Goal: Task Accomplishment & Management: Manage account settings

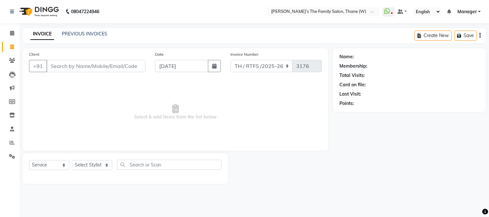
select select "service"
click at [98, 64] on input "Client" at bounding box center [95, 66] width 99 height 12
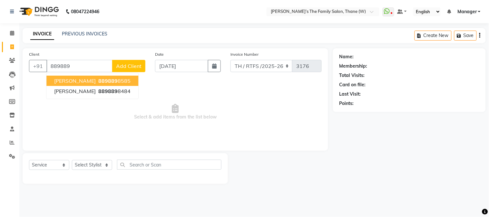
click at [113, 81] on ngb-highlight "889889 8585" at bounding box center [114, 81] width 34 height 6
type input "8898898585"
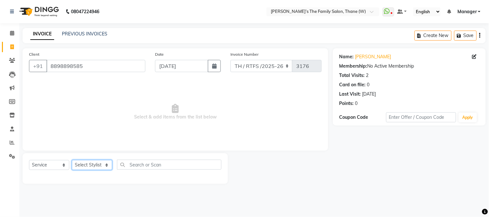
click at [93, 165] on select "Select Stylist Aarohi P Aksahy Auty Ali Aniket A Anuradha arvind Divya gautam .…" at bounding box center [92, 165] width 40 height 10
select select "78217"
click at [72, 161] on select "Select Stylist Aarohi P Aksahy Auty Ali Aniket A Anuradha arvind Divya gautam .…" at bounding box center [92, 165] width 40 height 10
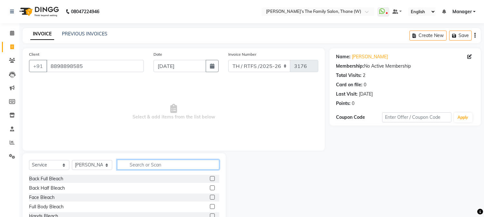
click at [137, 165] on input "text" at bounding box center [168, 165] width 102 height 10
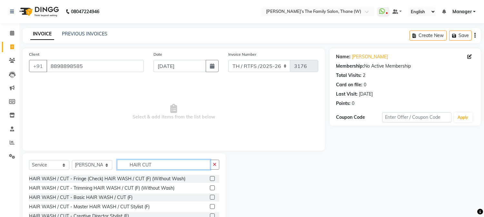
scroll to position [41, 0]
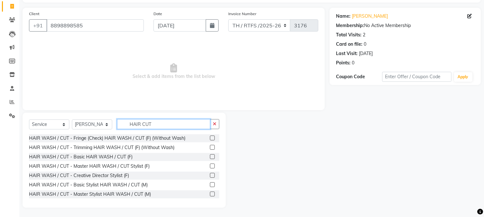
type input "HAIR CUT"
click at [210, 184] on label at bounding box center [212, 185] width 5 height 5
click at [210, 184] on input "checkbox" at bounding box center [212, 185] width 4 height 4
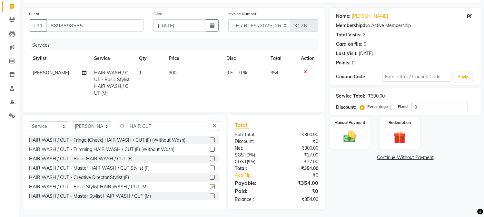
checkbox input "false"
click at [180, 130] on input "HAIR CUT" at bounding box center [163, 126] width 93 height 10
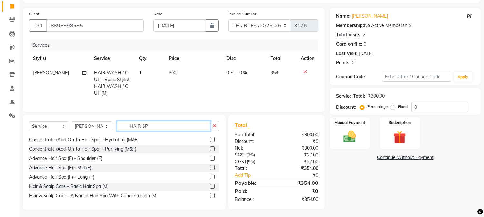
scroll to position [29, 0]
type input "HAIR SP"
click at [210, 188] on label at bounding box center [212, 185] width 5 height 5
click at [210, 188] on input "checkbox" at bounding box center [212, 186] width 4 height 4
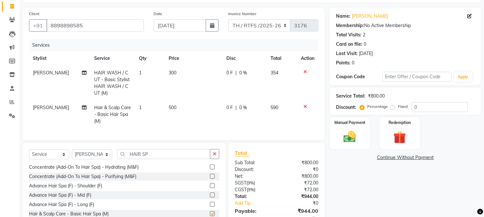
checkbox input "false"
click at [176, 102] on td "500" at bounding box center [194, 115] width 58 height 28
select select "78217"
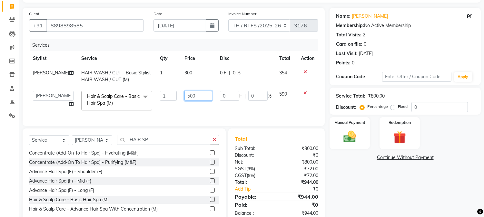
click at [195, 97] on input "500" at bounding box center [198, 96] width 28 height 10
type input "5"
type input "1000"
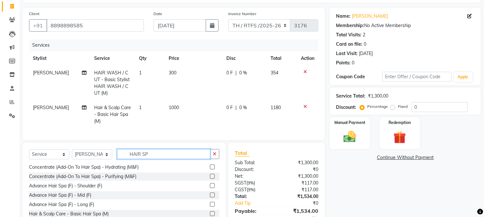
click at [171, 144] on div "Client +91 8898898585 Date 03-09-2025 Invoice Number TH / RTFS /2025-26 3176 Se…" at bounding box center [174, 123] width 312 height 230
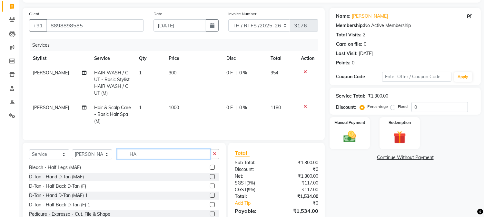
type input "H"
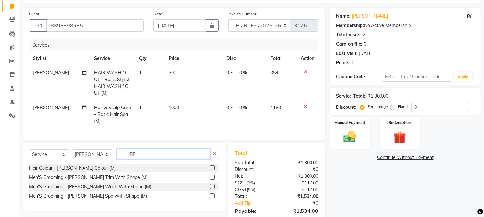
scroll to position [0, 0]
type input "BEAR"
click at [212, 180] on label at bounding box center [212, 177] width 5 height 5
click at [212, 180] on input "checkbox" at bounding box center [212, 178] width 4 height 4
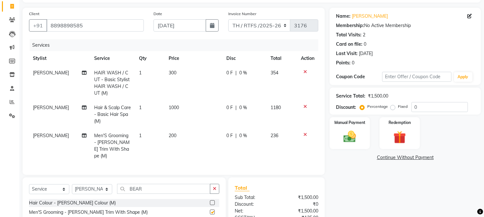
checkbox input "false"
click at [347, 125] on label "Manual Payment" at bounding box center [350, 122] width 32 height 6
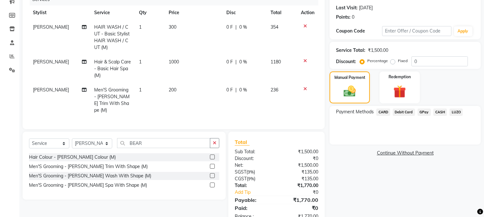
scroll to position [104, 0]
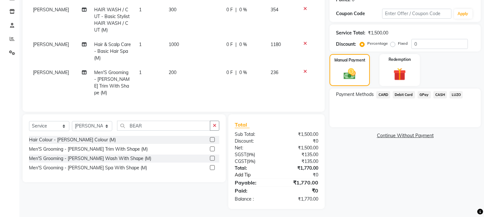
click at [244, 174] on link "Add Tip" at bounding box center [257, 175] width 54 height 7
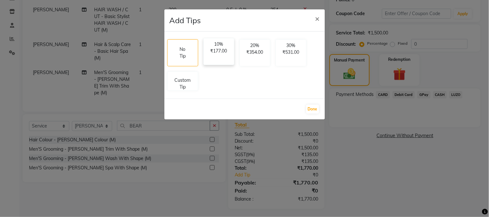
click at [215, 50] on p "₹177.00" at bounding box center [219, 51] width 23 height 7
select select "78217"
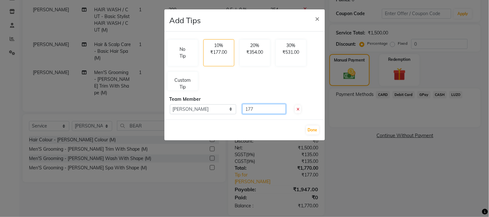
click at [264, 108] on input "177" at bounding box center [265, 109] width 44 height 10
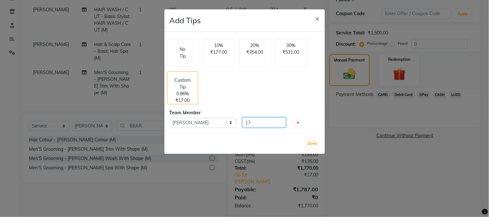
type input "1"
type input "730"
click at [313, 143] on button "Done" at bounding box center [312, 143] width 13 height 9
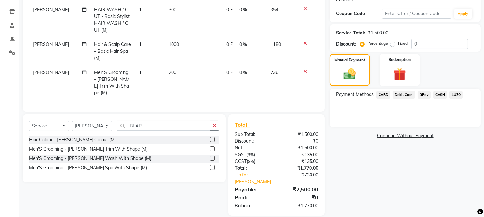
click at [423, 96] on span "GPay" at bounding box center [424, 94] width 13 height 7
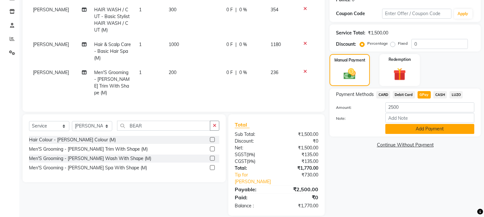
click at [415, 128] on button "Add Payment" at bounding box center [429, 129] width 89 height 10
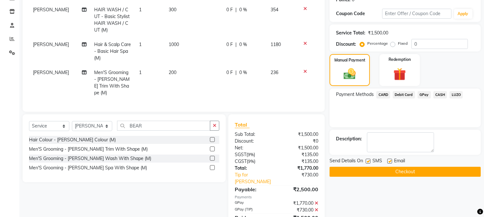
click at [411, 168] on button "Checkout" at bounding box center [405, 172] width 151 height 10
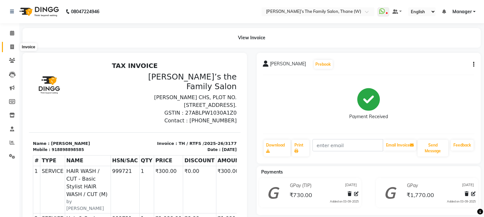
click at [12, 47] on icon at bounding box center [12, 47] width 4 height 5
select select "service"
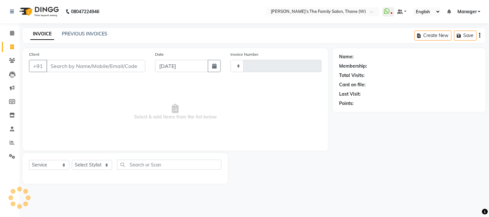
type input "3178"
select select "8004"
click at [114, 65] on input "Client" at bounding box center [95, 66] width 99 height 12
click at [95, 34] on link "PREVIOUS INVOICES" at bounding box center [84, 34] width 45 height 6
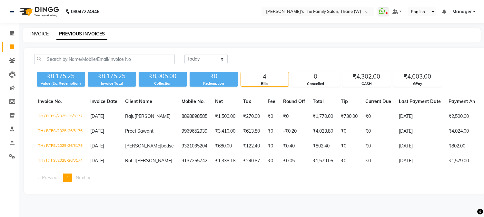
click at [36, 33] on link "INVOICE" at bounding box center [39, 34] width 18 height 6
select select "service"
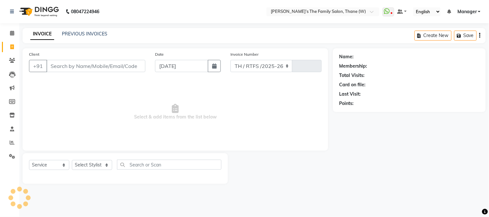
select select "8004"
type input "3178"
click at [12, 142] on icon at bounding box center [12, 142] width 5 height 5
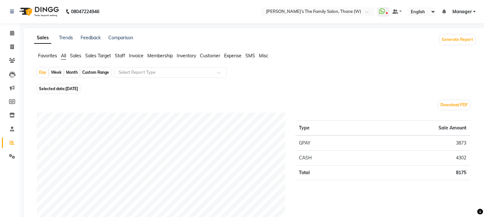
click at [123, 54] on span "Staff" at bounding box center [120, 56] width 10 height 6
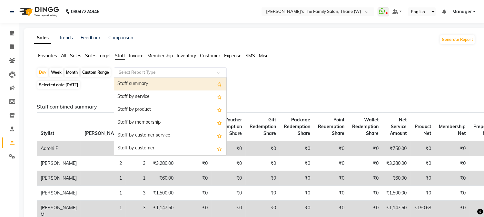
click at [128, 72] on input "text" at bounding box center [163, 72] width 93 height 6
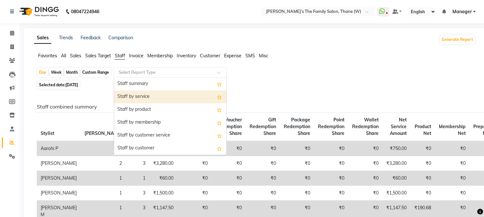
click at [135, 95] on div "Staff by service" at bounding box center [170, 97] width 112 height 13
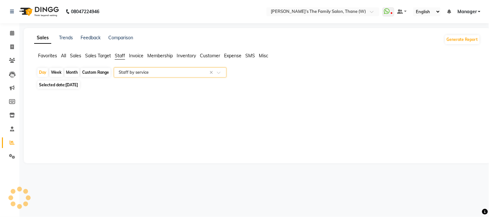
select select "full_report"
select select "csv"
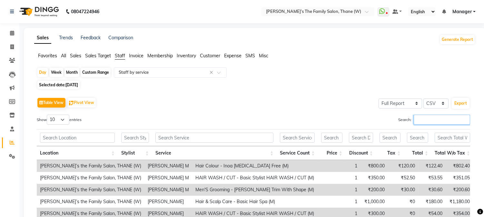
click at [422, 121] on input "Search:" at bounding box center [442, 120] width 56 height 10
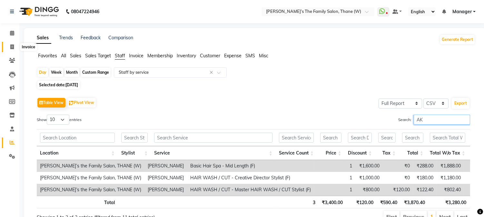
type input "AK"
click at [11, 44] on span at bounding box center [11, 47] width 11 height 7
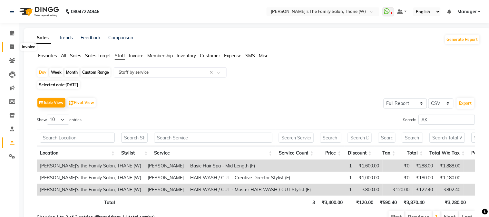
select select "service"
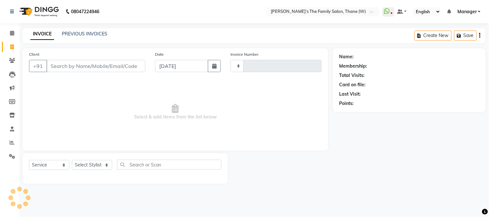
type input "3178"
select select "8004"
click at [85, 32] on link "PREVIOUS INVOICES" at bounding box center [84, 34] width 45 height 6
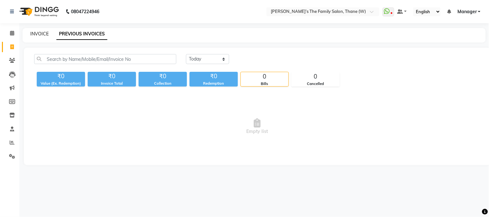
click at [43, 34] on link "INVOICE" at bounding box center [39, 34] width 18 height 6
select select "service"
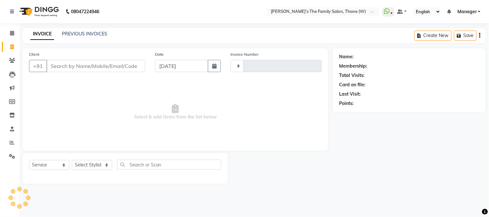
type input "3178"
select select "8004"
click at [82, 33] on link "PREVIOUS INVOICES" at bounding box center [84, 34] width 45 height 6
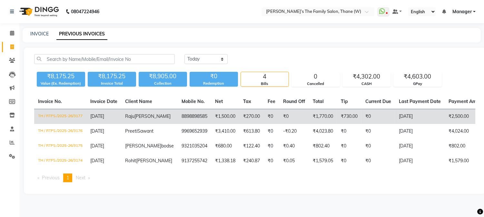
click at [104, 115] on span "[DATE]" at bounding box center [97, 117] width 14 height 6
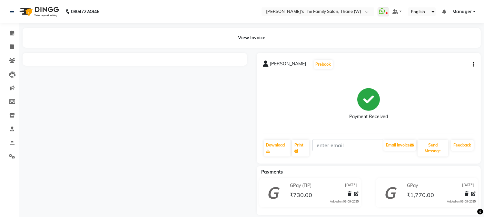
scroll to position [7, 0]
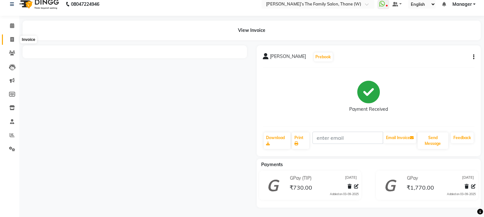
click at [12, 39] on icon at bounding box center [12, 39] width 4 height 5
select select "service"
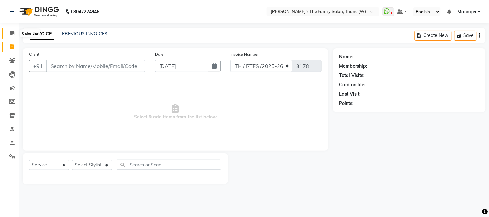
click at [12, 33] on icon at bounding box center [12, 33] width 4 height 5
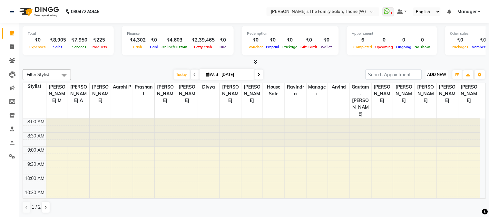
click at [436, 73] on span "ADD NEW" at bounding box center [437, 74] width 19 height 5
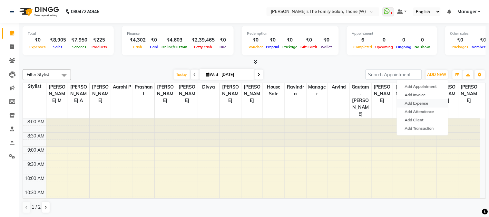
click at [416, 103] on link "Add Expense" at bounding box center [422, 103] width 51 height 8
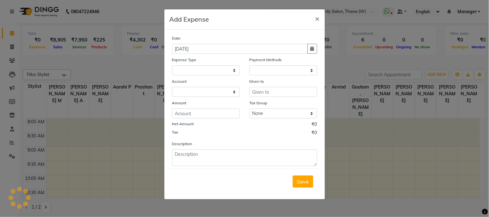
select select "1"
select select "4301"
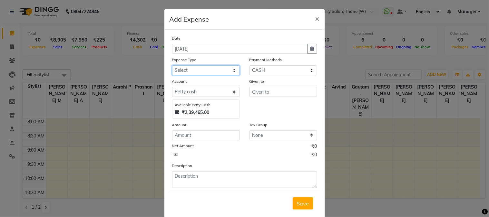
click at [192, 66] on select "Select Advance Salary Bank charges Car maintenance Cash transfer to bank Cash t…" at bounding box center [206, 70] width 68 height 10
select select "22628"
click at [254, 108] on div "Given to" at bounding box center [283, 98] width 77 height 41
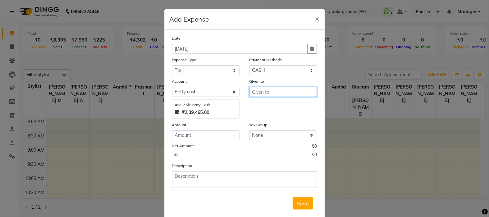
click at [259, 93] on input "text" at bounding box center [284, 92] width 68 height 10
click at [265, 103] on ngb-highlight "Mo in salmani" at bounding box center [273, 106] width 32 height 6
type input "[PERSON_NAME]"
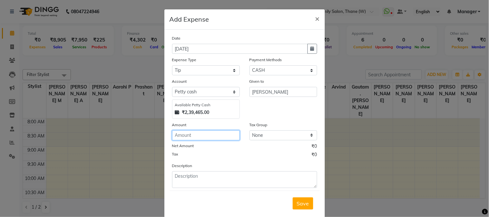
click at [184, 137] on input "number" at bounding box center [206, 136] width 68 height 10
type input "730"
click at [201, 151] on div "Net Amount ₹730.00" at bounding box center [244, 147] width 145 height 8
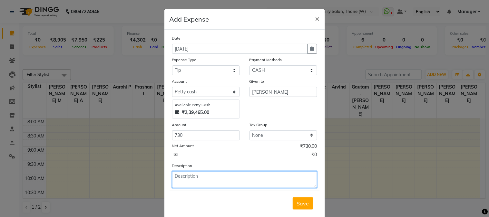
click at [192, 177] on textarea at bounding box center [244, 180] width 145 height 17
type textarea "TIP MOIN"
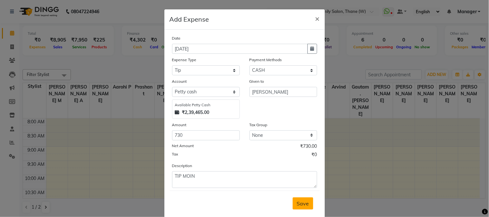
click at [300, 202] on span "Save" at bounding box center [303, 204] width 12 height 6
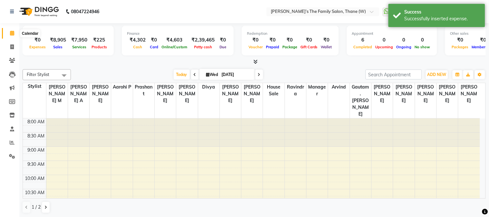
click at [8, 31] on span at bounding box center [11, 33] width 11 height 7
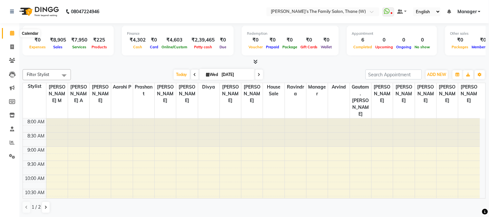
click at [12, 34] on icon at bounding box center [12, 33] width 4 height 5
click at [10, 46] on icon at bounding box center [12, 47] width 4 height 5
select select "service"
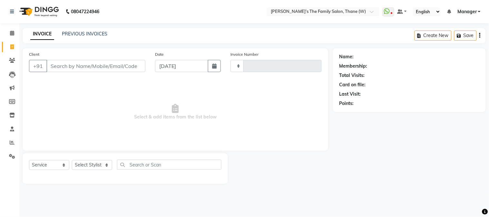
type input "3178"
select select "8004"
click at [13, 33] on icon at bounding box center [12, 33] width 4 height 5
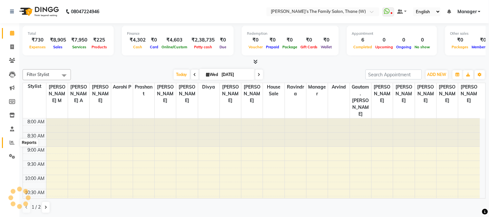
click at [11, 141] on icon at bounding box center [12, 142] width 5 height 5
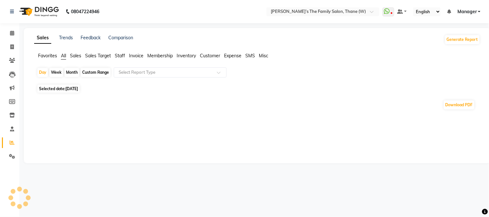
click at [120, 55] on span "Staff" at bounding box center [120, 56] width 10 height 6
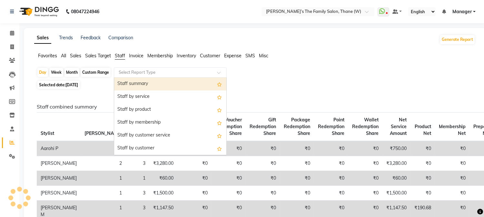
click at [136, 73] on input "text" at bounding box center [163, 72] width 93 height 6
click at [103, 85] on div "Selected date: 03-09-2025" at bounding box center [256, 85] width 439 height 7
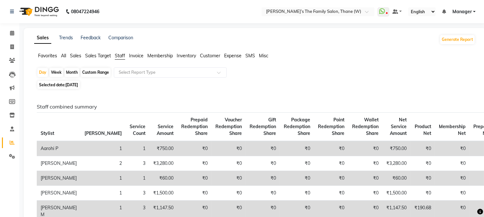
click at [64, 55] on span "All" at bounding box center [63, 56] width 5 height 6
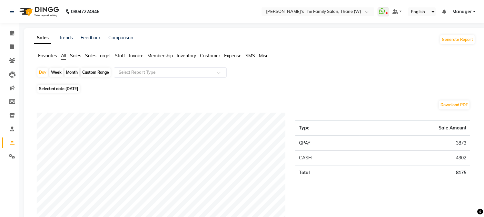
click at [72, 74] on div "Month" at bounding box center [71, 72] width 15 height 9
select select "9"
select select "2025"
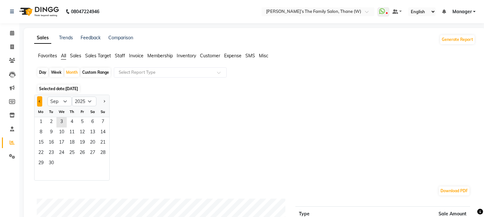
click at [39, 100] on span "Previous month" at bounding box center [40, 101] width 2 height 2
select select "8"
click at [82, 120] on span "1" at bounding box center [82, 122] width 10 height 10
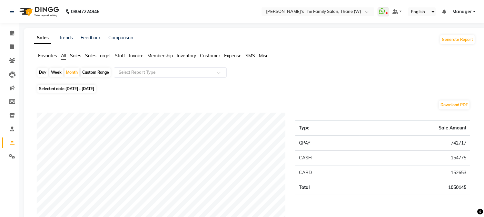
click at [121, 55] on span "Staff" at bounding box center [120, 56] width 10 height 6
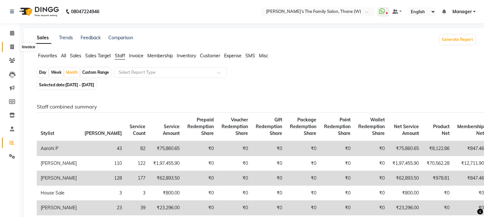
click at [11, 46] on icon at bounding box center [12, 47] width 4 height 5
select select "service"
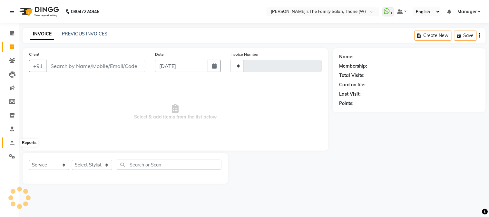
click at [12, 142] on icon at bounding box center [12, 142] width 5 height 5
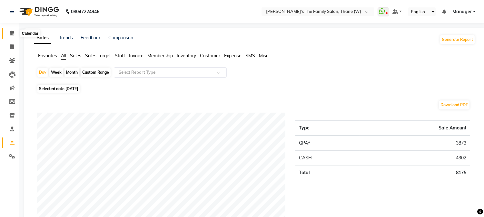
click at [11, 32] on icon at bounding box center [12, 33] width 4 height 5
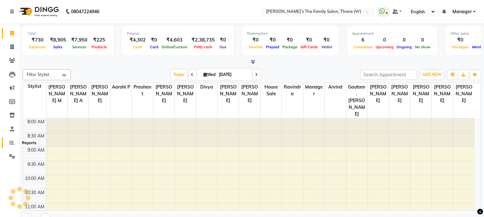
click at [12, 143] on icon at bounding box center [12, 142] width 5 height 5
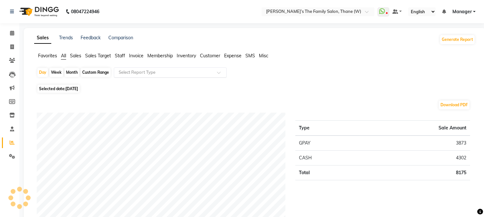
click at [219, 74] on span at bounding box center [221, 74] width 8 height 6
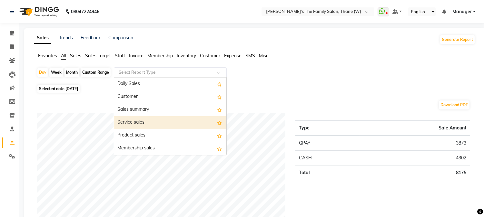
click at [137, 122] on div "Service sales" at bounding box center [170, 122] width 112 height 13
select select "full_report"
select select "csv"
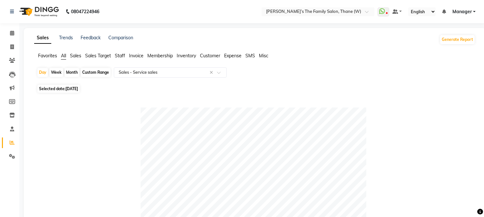
click at [121, 56] on span "Staff" at bounding box center [120, 56] width 10 height 6
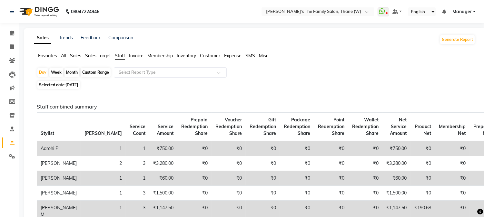
click at [73, 72] on div "Month" at bounding box center [71, 72] width 15 height 9
select select "9"
select select "2025"
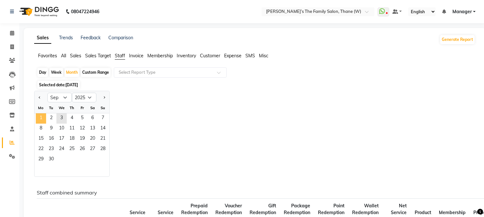
click at [44, 118] on span "1" at bounding box center [41, 119] width 10 height 10
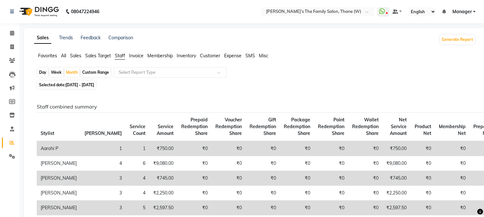
click at [62, 55] on span "All" at bounding box center [63, 56] width 5 height 6
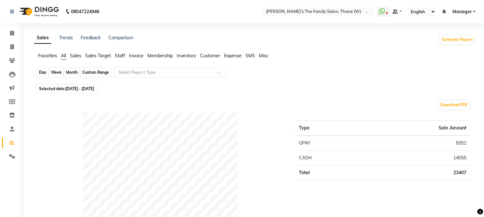
click at [70, 72] on div "Month" at bounding box center [71, 72] width 15 height 9
select select "9"
select select "2025"
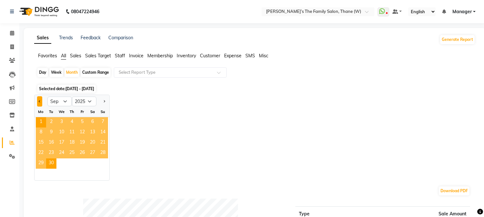
click at [39, 99] on button "Previous month" at bounding box center [39, 101] width 5 height 10
select select "8"
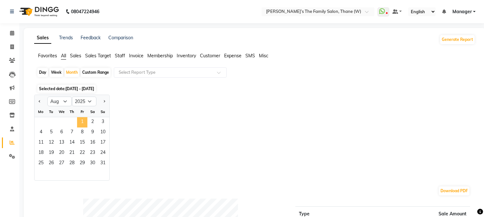
click at [81, 119] on span "1" at bounding box center [82, 122] width 10 height 10
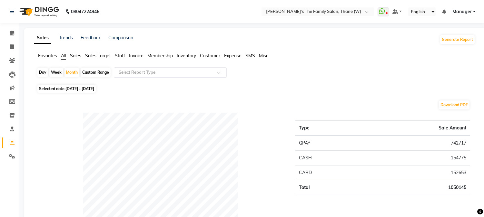
click at [218, 72] on span at bounding box center [221, 74] width 8 height 6
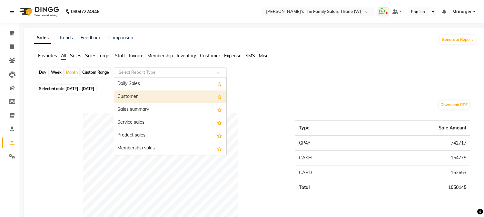
click at [156, 95] on div "Customer" at bounding box center [170, 97] width 112 height 13
select select "full_report"
select select "csv"
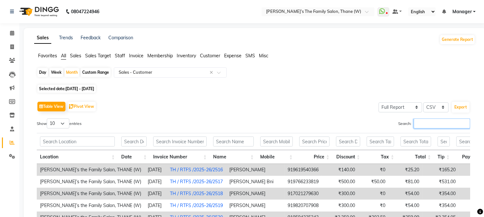
click at [440, 123] on input "Search:" at bounding box center [442, 124] width 56 height 10
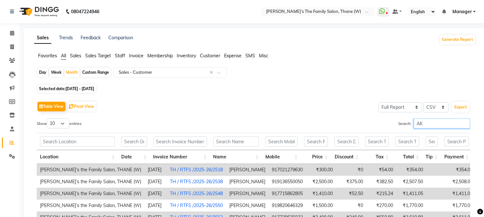
type input "A"
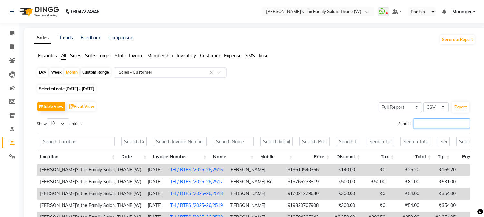
click at [421, 123] on input "Search:" at bounding box center [442, 124] width 56 height 10
click at [219, 71] on span at bounding box center [221, 74] width 8 height 6
click at [385, 13] on icon at bounding box center [382, 11] width 6 height 6
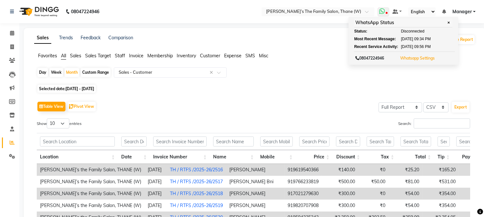
click at [415, 62] on button "Whatsapp Settings" at bounding box center [418, 58] width 38 height 9
click at [416, 57] on link "Whatsapp Settings" at bounding box center [417, 58] width 35 height 5
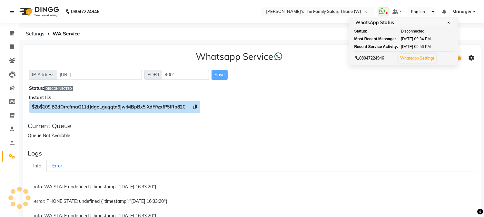
click at [107, 104] on span "$2b$10$.B2dOrrcfmaG11dJdgeLguqqta9jwrMBpBx5.XdFf/zxfP5tRp82C" at bounding box center [114, 107] width 171 height 12
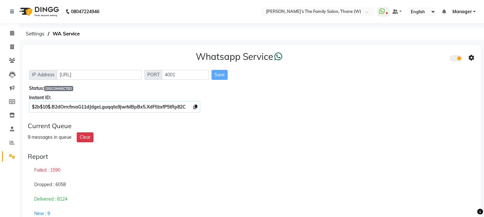
click at [469, 57] on icon at bounding box center [472, 58] width 6 height 6
click at [84, 137] on button "Clear" at bounding box center [85, 138] width 17 height 10
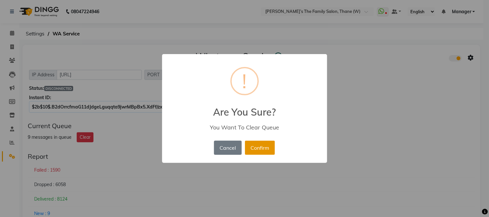
click at [257, 147] on button "Confirm" at bounding box center [260, 148] width 30 height 14
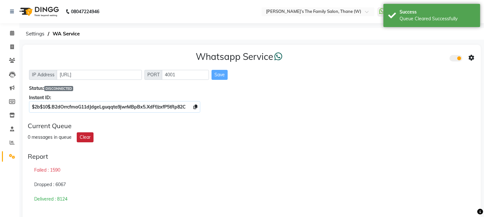
click at [84, 136] on button "Clear" at bounding box center [85, 138] width 17 height 10
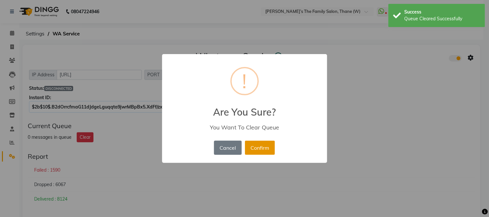
click at [255, 147] on button "Confirm" at bounding box center [260, 148] width 30 height 14
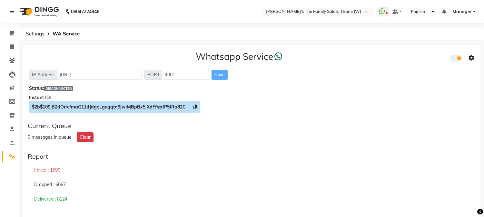
click at [185, 107] on span "$2b$10$.B2dOrrcfmaG11dJdgeLguqqta9jwrMBpBx5.XdFf/zxfP5tRp82C" at bounding box center [109, 107] width 154 height 6
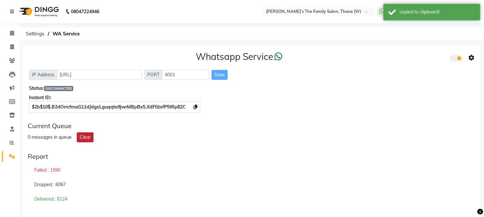
click at [87, 137] on button "Clear" at bounding box center [85, 138] width 17 height 10
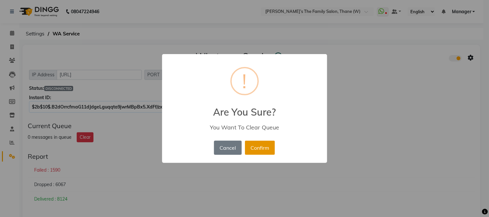
click at [262, 146] on button "Confirm" at bounding box center [260, 148] width 30 height 14
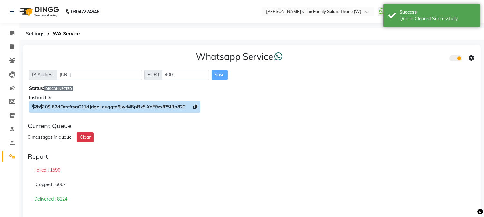
click at [144, 105] on span "$2b$10$.B2dOrrcfmaG11dJdgeLguqqta9jwrMBpBx5.XdFf/zxfP5tRp82C" at bounding box center [109, 107] width 154 height 6
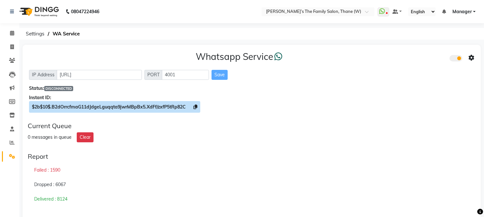
click at [144, 105] on span "$2b$10$.B2dOrrcfmaG11dJdgeLguqqta9jwrMBpBx5.XdFf/zxfP5tRp82C" at bounding box center [109, 107] width 154 height 6
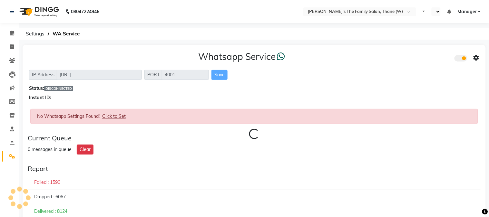
select select "en"
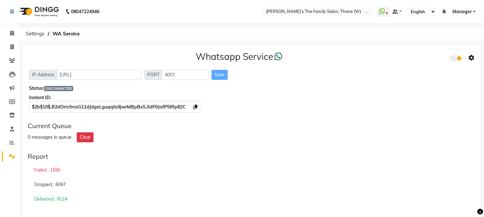
click at [458, 57] on span at bounding box center [456, 58] width 13 height 6
click at [454, 59] on input "checkbox" at bounding box center [454, 59] width 0 height 0
click at [458, 57] on span at bounding box center [456, 58] width 13 height 6
click at [454, 59] on input "checkbox" at bounding box center [454, 59] width 0 height 0
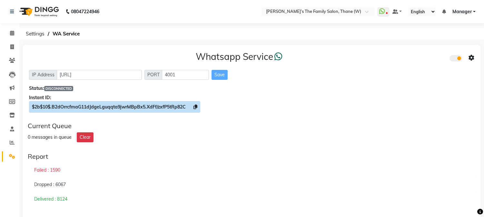
click at [78, 107] on span "$2b$10$.B2dOrrcfmaG11dJdgeLguqqta9jwrMBpBx5.XdFf/zxfP5tRp82C" at bounding box center [109, 107] width 154 height 6
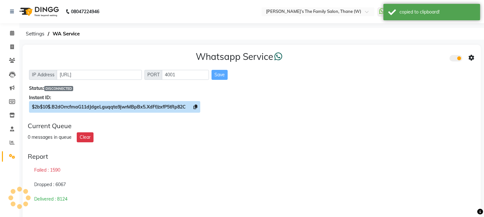
click at [197, 105] on icon at bounding box center [195, 107] width 4 height 5
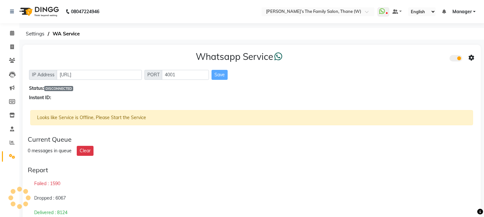
click at [71, 118] on div "Looks like Service is Offline, Please Start the Service" at bounding box center [251, 117] width 443 height 15
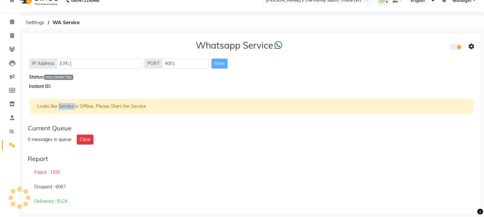
scroll to position [17, 0]
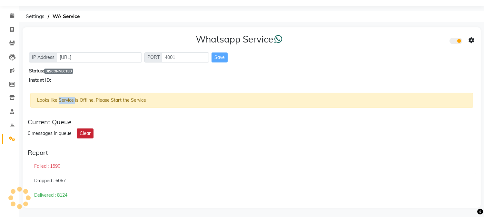
click at [87, 133] on button "Clear" at bounding box center [85, 134] width 17 height 10
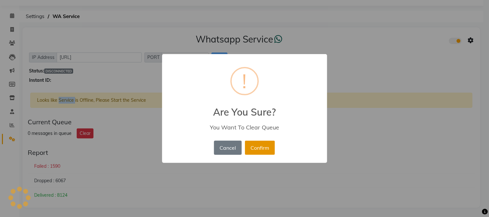
click at [254, 147] on button "Confirm" at bounding box center [260, 148] width 30 height 14
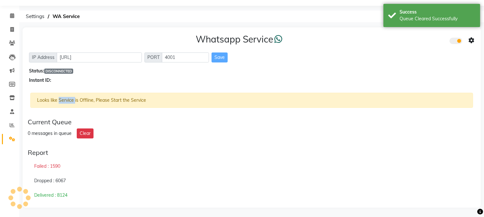
scroll to position [0, 0]
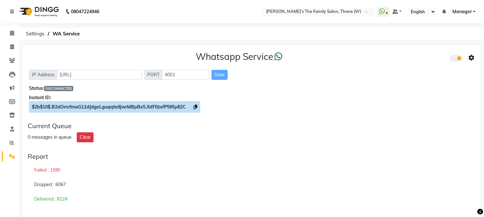
click at [195, 107] on icon at bounding box center [195, 107] width 4 height 5
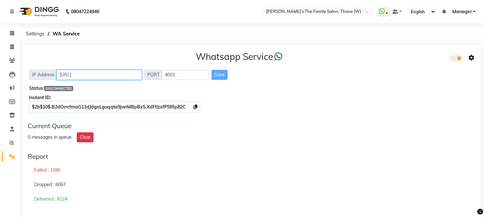
click at [99, 74] on input "http://localhost" at bounding box center [99, 75] width 85 height 10
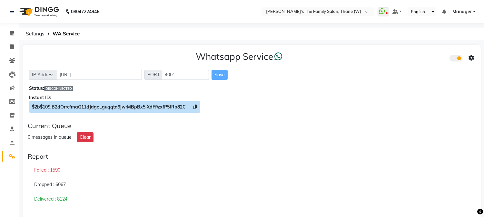
click at [191, 104] on span "$2b$10$.B2dOrrcfmaG11dJdgeLguqqta9jwrMBpBx5.XdFf/zxfP5tRp82C" at bounding box center [114, 107] width 171 height 12
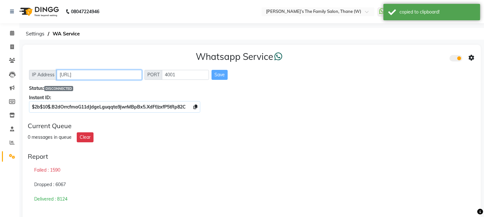
click at [84, 78] on input "http://localhost" at bounding box center [99, 75] width 85 height 10
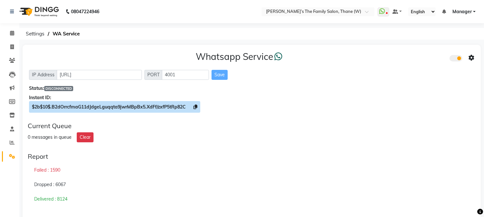
click at [85, 105] on span "$2b$10$.B2dOrrcfmaG11dJdgeLguqqta9jwrMBpBx5.XdFf/zxfP5tRp82C" at bounding box center [109, 107] width 154 height 6
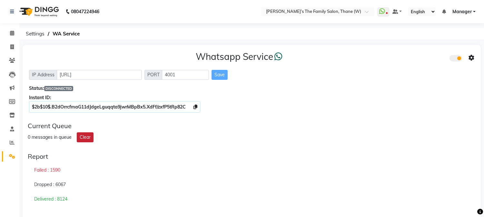
click at [83, 135] on button "Clear" at bounding box center [85, 138] width 17 height 10
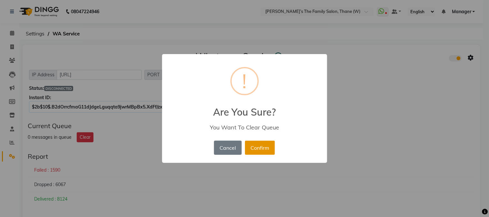
click at [253, 151] on button "Confirm" at bounding box center [260, 148] width 30 height 14
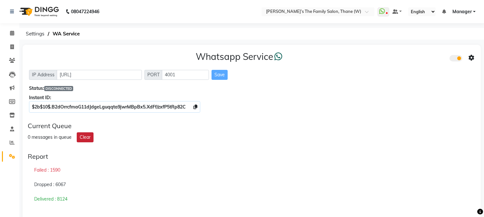
click at [82, 134] on button "Clear" at bounding box center [85, 138] width 17 height 10
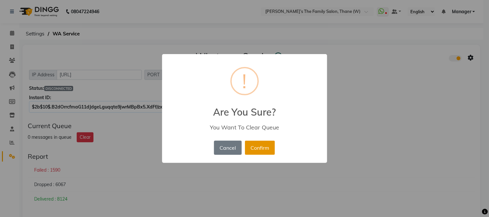
click at [263, 147] on button "Confirm" at bounding box center [260, 148] width 30 height 14
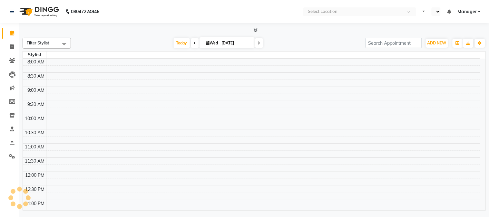
select select "en"
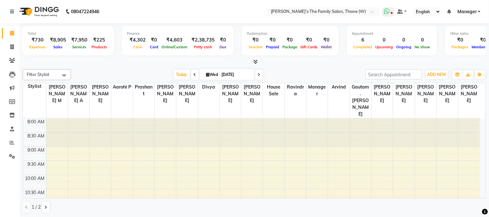
click at [390, 10] on icon at bounding box center [387, 11] width 6 height 6
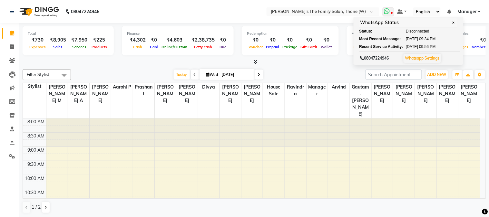
click at [416, 57] on link "Whatsapp Settings" at bounding box center [422, 58] width 35 height 5
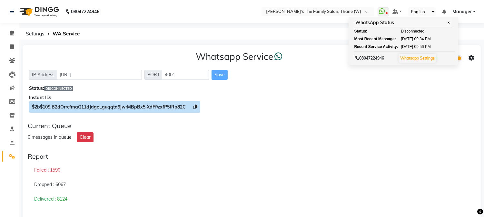
click at [162, 107] on span "$2b$10$.B2dOrrcfmaG11dJdgeLguqqta9jwrMBpBx5.XdFf/zxfP5tRp82C" at bounding box center [109, 107] width 154 height 6
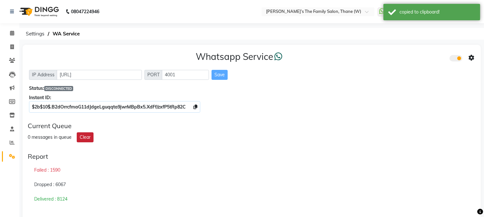
click at [84, 136] on button "Clear" at bounding box center [85, 138] width 17 height 10
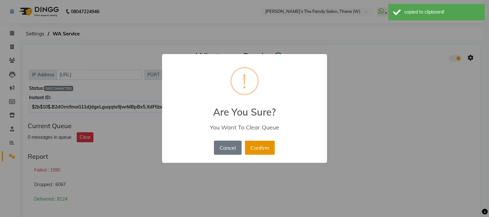
click at [258, 144] on button "Confirm" at bounding box center [260, 148] width 30 height 14
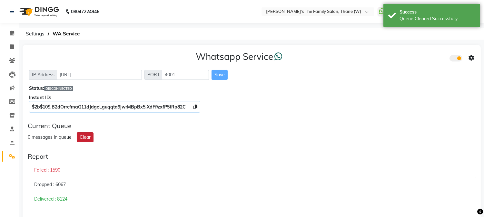
click at [85, 141] on button "Clear" at bounding box center [85, 138] width 17 height 10
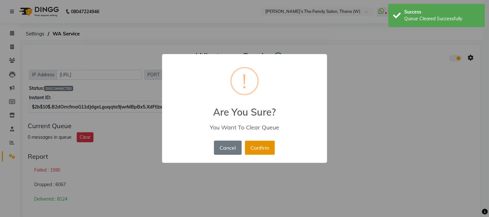
click at [265, 146] on button "Confirm" at bounding box center [260, 148] width 30 height 14
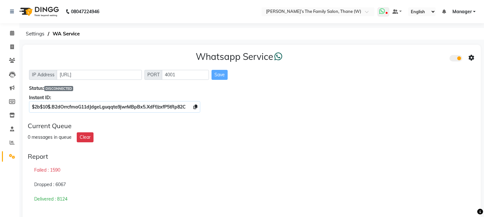
click at [384, 12] on icon at bounding box center [382, 11] width 6 height 6
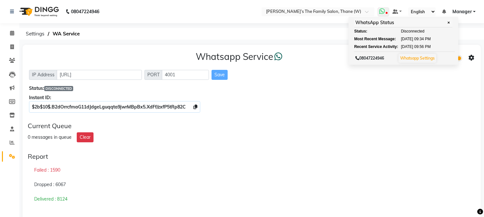
click at [415, 58] on link "Whatsapp Settings" at bounding box center [417, 58] width 35 height 5
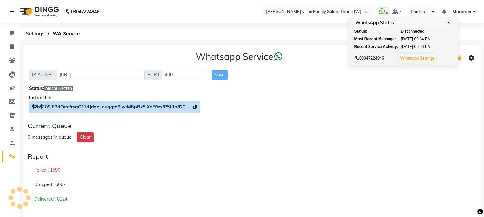
click at [175, 106] on span "$2b$10$.B2dOrrcfmaG11dJdgeLguqqta9jwrMBpBx5.XdFf/zxfP5tRp82C" at bounding box center [109, 107] width 154 height 6
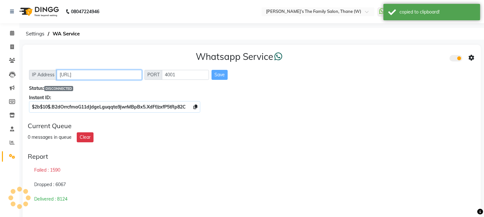
click at [94, 70] on input "[URL]" at bounding box center [99, 75] width 85 height 10
click at [217, 75] on div "Save" at bounding box center [220, 75] width 16 height 10
click at [220, 73] on div "Save" at bounding box center [220, 75] width 16 height 10
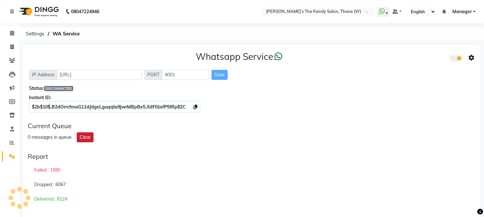
click at [82, 138] on button "Clear" at bounding box center [85, 138] width 17 height 10
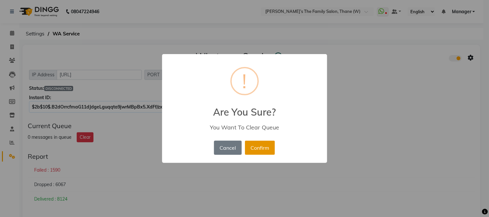
click at [253, 145] on button "Confirm" at bounding box center [260, 148] width 30 height 14
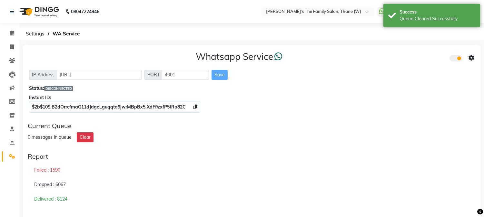
scroll to position [190, 0]
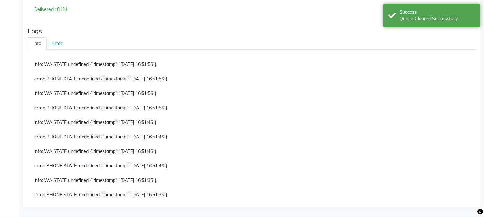
click at [0, 47] on div "Calendar Invoice Clients Leads Marketing Members Inventory Staff Reports Settin…" at bounding box center [43, 17] width 87 height 379
click at [54, 42] on link "Error" at bounding box center [57, 43] width 21 height 13
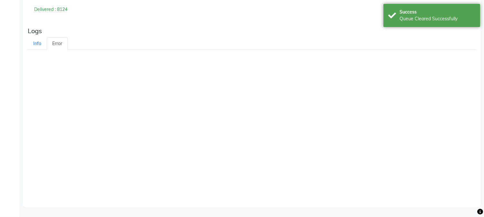
scroll to position [45, 0]
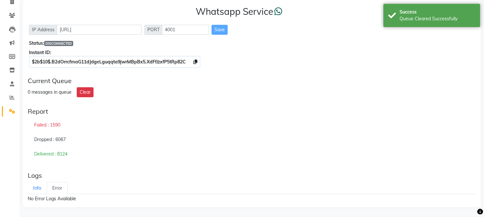
click at [57, 43] on span "DISCONNECTED" at bounding box center [58, 43] width 29 height 5
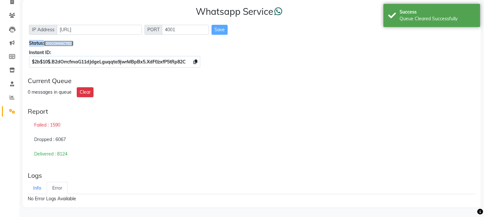
click at [57, 43] on span "DISCONNECTED" at bounding box center [58, 43] width 29 height 5
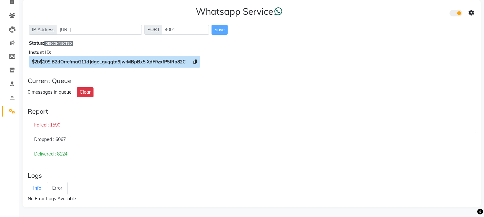
click at [85, 62] on span "$2b$10$.B2dOrrcfmaG11dJdgeLguqqta9jwrMBpBx5.XdFf/zxfP5tRp82C" at bounding box center [109, 62] width 154 height 6
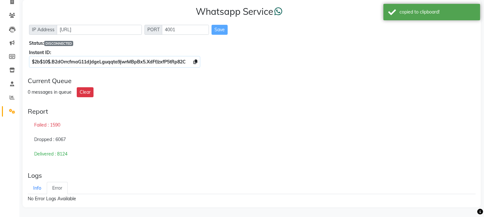
scroll to position [0, 0]
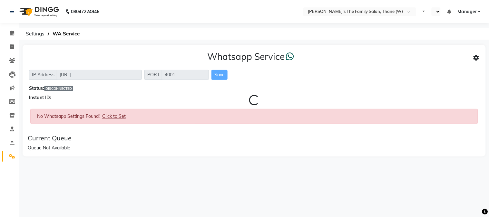
select select "en"
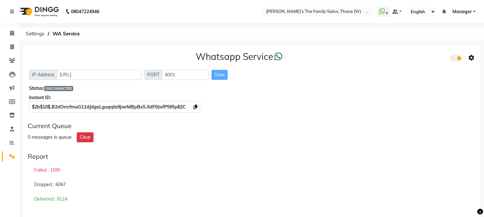
click at [460, 59] on span at bounding box center [456, 58] width 13 height 6
click at [454, 59] on input "checkbox" at bounding box center [454, 59] width 0 height 0
click at [460, 59] on span at bounding box center [456, 58] width 13 height 6
click at [454, 59] on input "checkbox" at bounding box center [454, 59] width 0 height 0
click at [463, 13] on span "Manager" at bounding box center [461, 11] width 19 height 7
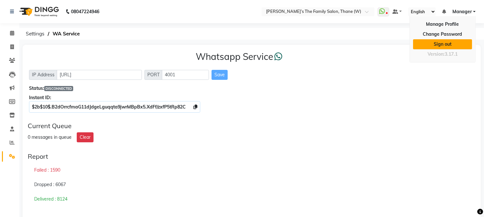
click at [446, 42] on link "Sign out" at bounding box center [442, 44] width 59 height 10
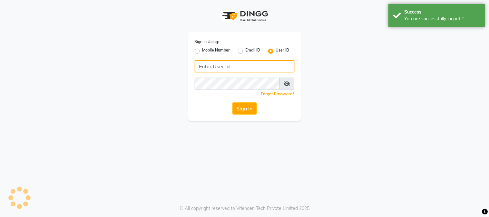
type input "7400099777"
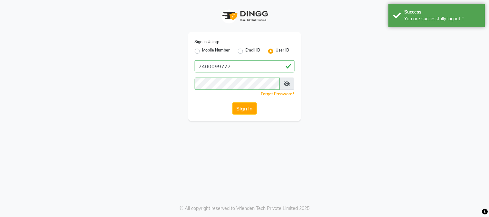
click at [203, 51] on label "Mobile Number" at bounding box center [217, 51] width 28 height 8
click at [203, 51] on input "Mobile Number" at bounding box center [205, 49] width 4 height 4
radio input "true"
radio input "false"
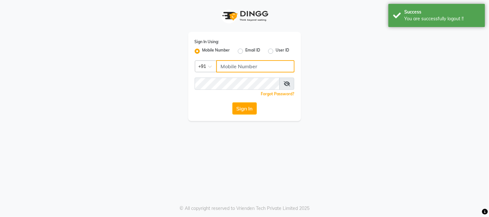
click at [230, 65] on input "Username" at bounding box center [255, 66] width 78 height 12
type input "7400099777"
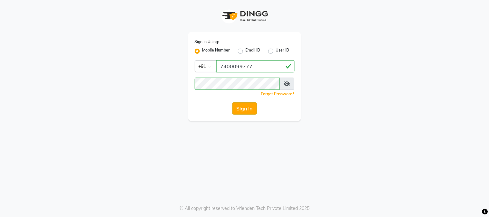
click at [241, 107] on button "Sign In" at bounding box center [245, 109] width 25 height 12
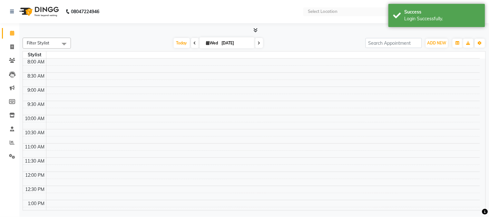
select select "en"
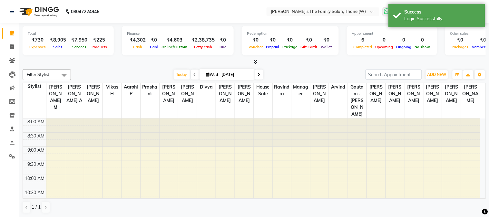
click at [387, 11] on icon at bounding box center [387, 11] width 6 height 6
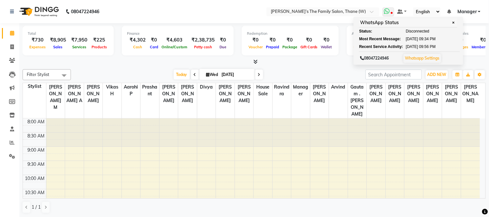
click at [422, 57] on link "Whatsapp Settings" at bounding box center [422, 58] width 35 height 5
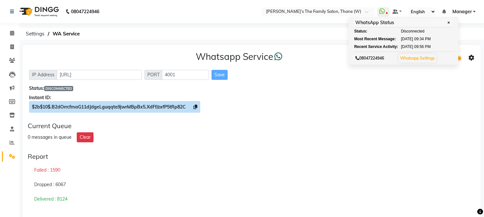
click at [176, 106] on span "$2b$10$.B2dOrrcfmaG11dJdgeLguqqta9jwrMBpBx5.XdFf/zxfP5tRp82C" at bounding box center [109, 107] width 154 height 6
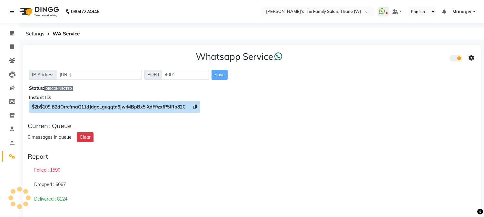
click at [176, 106] on span "$2b$10$.B2dOrrcfmaG11dJdgeLguqqta9jwrMBpBx5.XdFf/zxfP5tRp82C" at bounding box center [109, 107] width 154 height 6
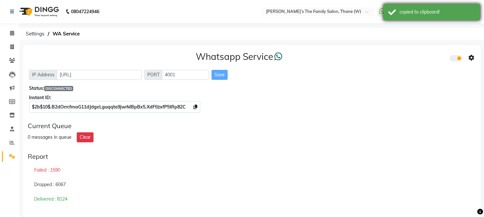
click at [384, 7] on div "copied to clipboard!" at bounding box center [431, 12] width 97 height 16
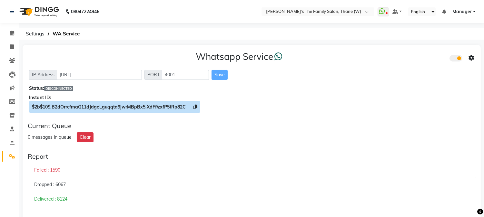
click at [120, 105] on span "$2b$10$.B2dOrrcfmaG11dJdgeLguqqta9jwrMBpBx5.XdFf/zxfP5tRp82C" at bounding box center [109, 107] width 154 height 6
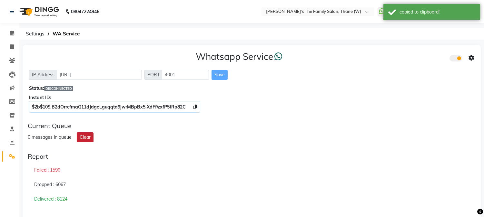
click at [87, 139] on button "Clear" at bounding box center [85, 138] width 17 height 10
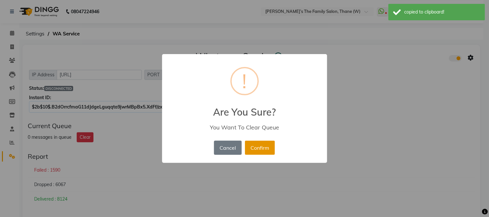
click at [249, 150] on button "Confirm" at bounding box center [260, 148] width 30 height 14
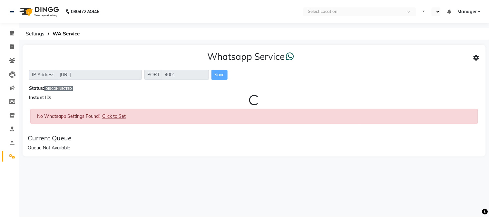
select select "en"
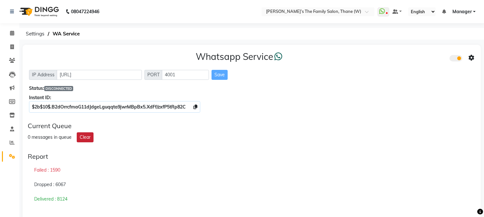
click at [84, 136] on button "Clear" at bounding box center [85, 138] width 17 height 10
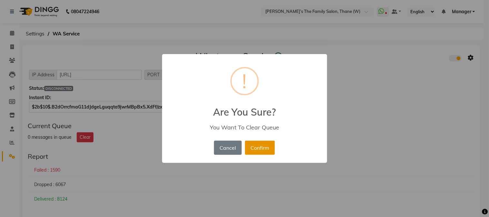
click at [256, 147] on button "Confirm" at bounding box center [260, 148] width 30 height 14
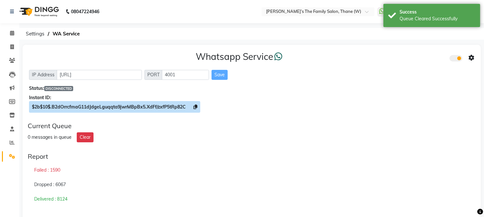
click at [142, 104] on span "$2b$10$.B2dOrrcfmaG11dJdgeLguqqta9jwrMBpBx5.XdFf/zxfP5tRp82C" at bounding box center [109, 107] width 154 height 6
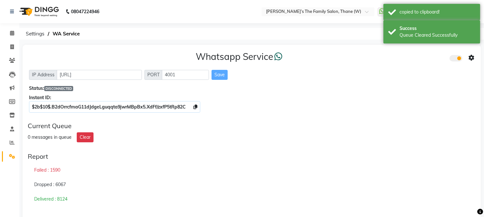
click at [470, 57] on icon at bounding box center [472, 58] width 6 height 6
click at [434, 71] on div "Turn on Whatsapp for all customers" at bounding box center [425, 71] width 74 height 8
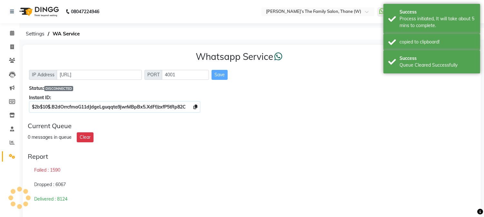
click at [355, 93] on div "Whatsapp Service IP Address [URL] PORT 4001 Save Status: DISCONNECTED Instant I…" at bounding box center [252, 81] width 458 height 72
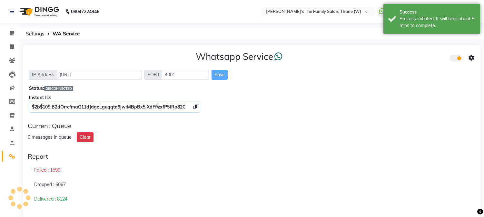
click at [473, 56] on icon at bounding box center [472, 58] width 6 height 6
click at [449, 84] on div "Whatsapp Service IP Address [URL] PORT 4001 Save Status: DISCONNECTED Instant I…" at bounding box center [252, 81] width 458 height 72
click at [471, 58] on icon at bounding box center [472, 58] width 6 height 6
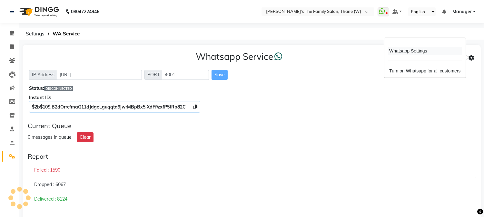
click at [409, 51] on div "Whatsapp Settings" at bounding box center [425, 51] width 74 height 8
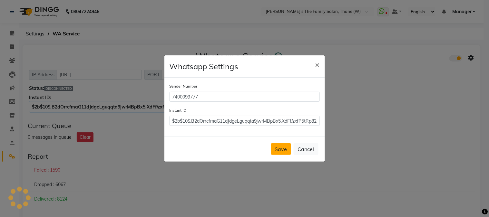
click at [277, 151] on button "Save" at bounding box center [281, 150] width 20 height 12
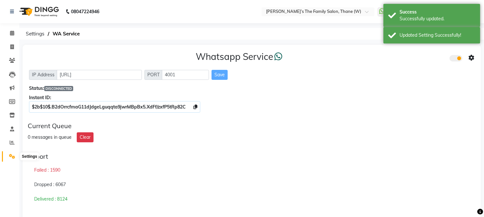
click at [10, 156] on icon at bounding box center [12, 156] width 6 height 5
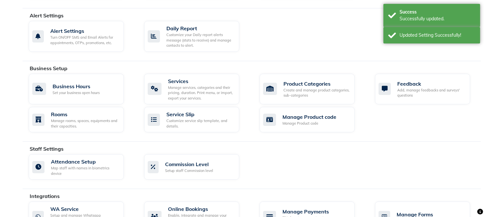
scroll to position [263, 0]
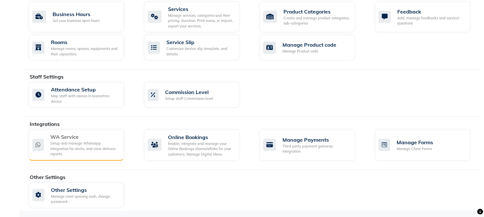
click at [77, 144] on div "Setup and manage Whatsapp Integration for alerts, and view delivery reports." at bounding box center [84, 149] width 68 height 16
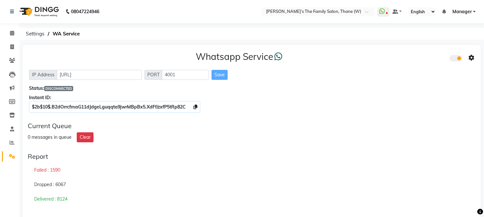
click at [471, 58] on icon at bounding box center [472, 58] width 6 height 6
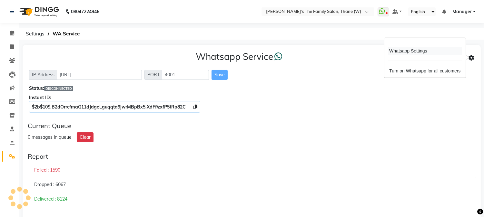
click at [434, 53] on div "Whatsapp Settings" at bounding box center [425, 51] width 74 height 8
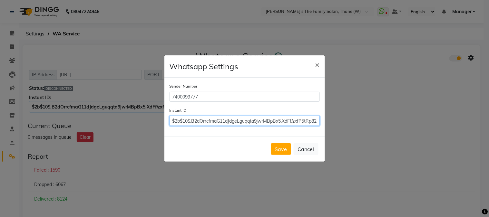
click at [259, 121] on input "$2b$10$.B2dOrrcfmaG11dJdgeLguqqta9jwrMBpBx5.XdFf/zxfP5tRp82C" at bounding box center [245, 121] width 150 height 10
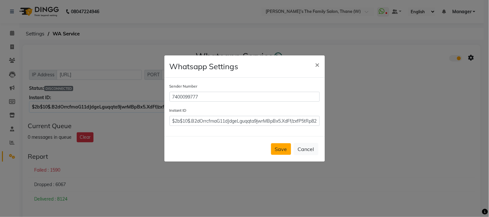
click at [279, 147] on button "Save" at bounding box center [281, 150] width 20 height 12
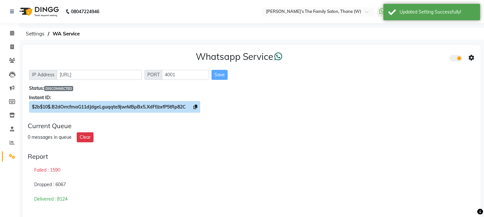
click at [115, 104] on span "$2b$10$.B2dOrrcfmaG11dJdgeLguqqta9jwrMBpBx5.XdFf/zxfP5tRp82C" at bounding box center [109, 107] width 154 height 6
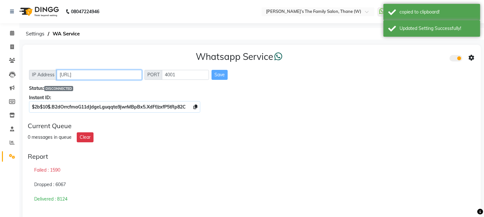
click at [108, 75] on input "[URL]" at bounding box center [99, 75] width 85 height 10
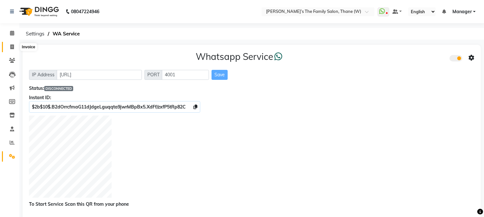
click at [11, 46] on icon at bounding box center [12, 47] width 4 height 5
select select "service"
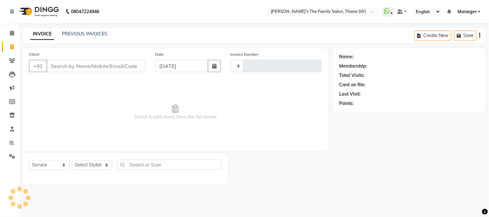
type input "3178"
select select "8004"
click at [57, 65] on input "Client" at bounding box center [95, 66] width 99 height 12
click at [57, 65] on input "7738622830" at bounding box center [95, 66] width 99 height 12
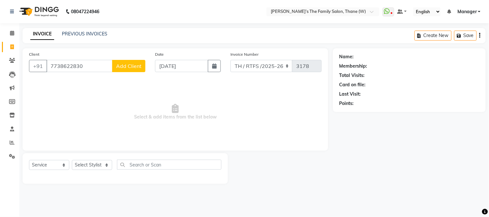
click at [90, 75] on div "Client [PHONE_NUMBER] Add Client" at bounding box center [87, 64] width 126 height 26
click at [90, 65] on input "7738622830" at bounding box center [79, 66] width 66 height 12
type input "7"
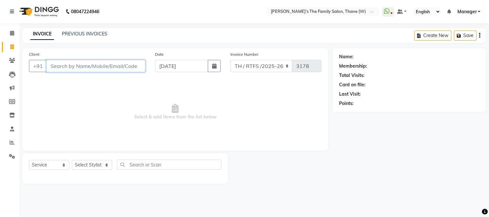
click at [99, 67] on input "Client" at bounding box center [95, 66] width 99 height 12
paste input "8652560146"
type input "8"
click at [57, 71] on input "Client" at bounding box center [95, 66] width 99 height 12
click at [61, 65] on input "Client" at bounding box center [95, 66] width 99 height 12
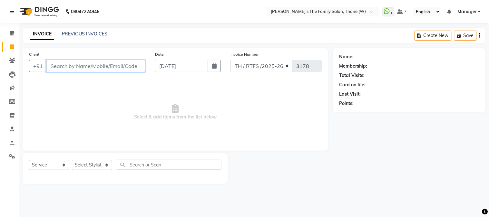
paste input "7203923059"
type input "7203923059"
drag, startPoint x: 61, startPoint y: 65, endPoint x: 92, endPoint y: 67, distance: 31.3
click at [92, 67] on input "7203923059" at bounding box center [79, 66] width 66 height 12
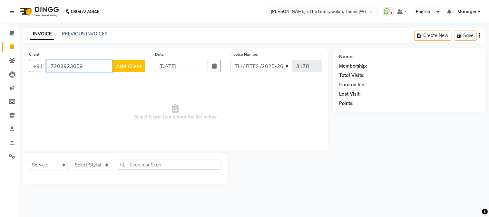
click at [92, 67] on input "7203923059" at bounding box center [79, 66] width 66 height 12
click at [89, 63] on input "7203923059" at bounding box center [79, 66] width 66 height 12
